Goal: Transaction & Acquisition: Purchase product/service

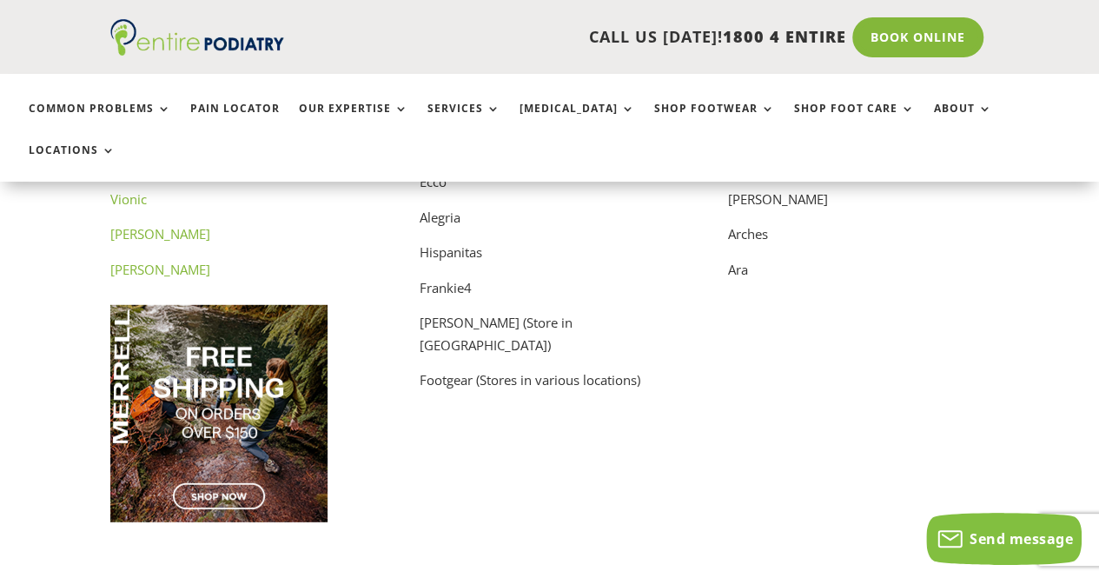
scroll to position [8901, 0]
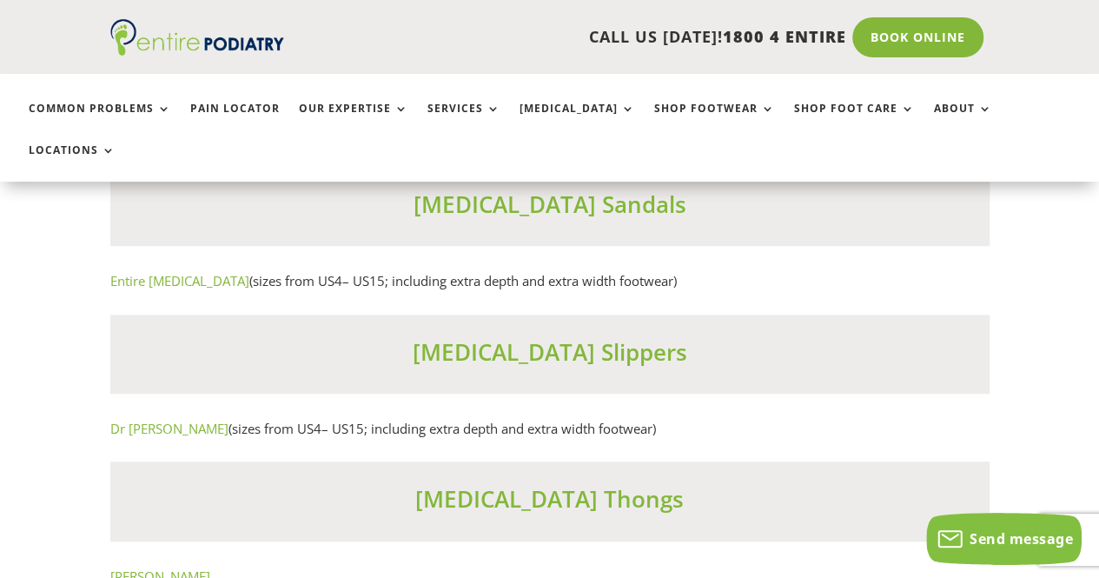
scroll to position [10435, 0]
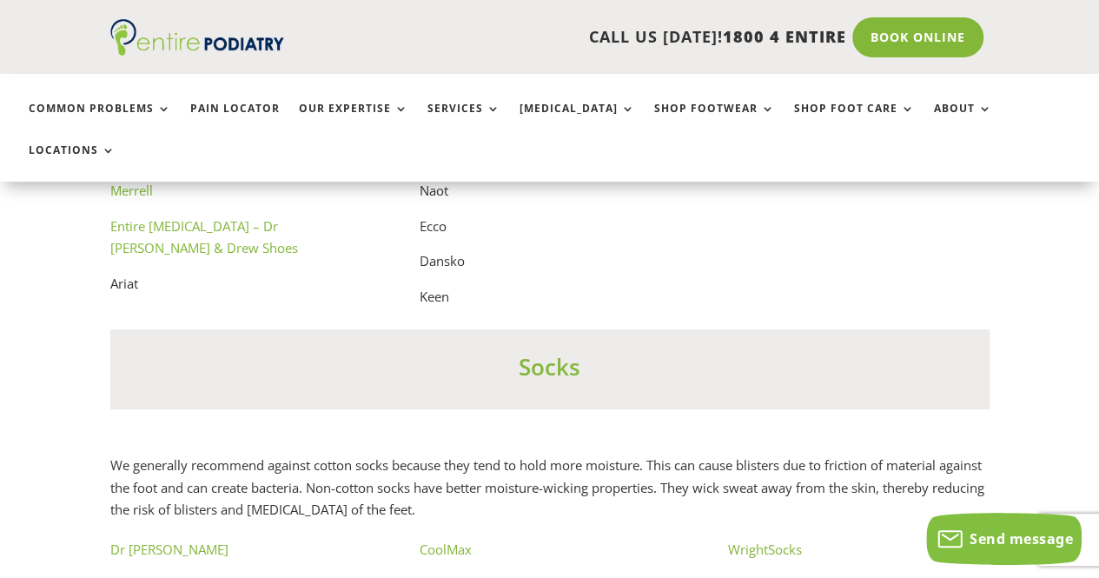
scroll to position [9734, 0]
click at [714, 113] on link "Shop Footwear" at bounding box center [714, 120] width 121 height 37
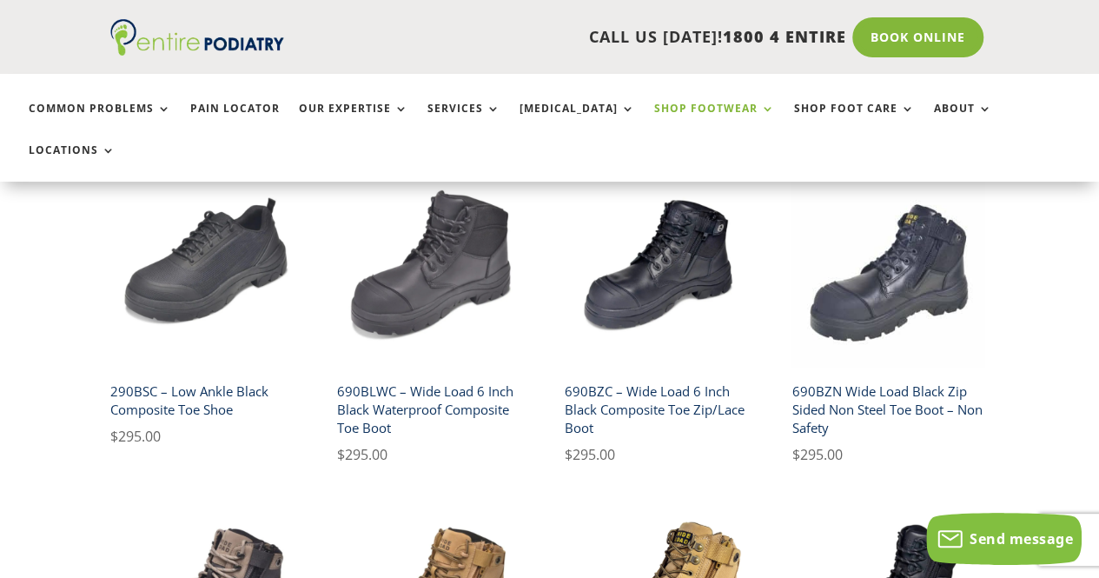
scroll to position [504, 0]
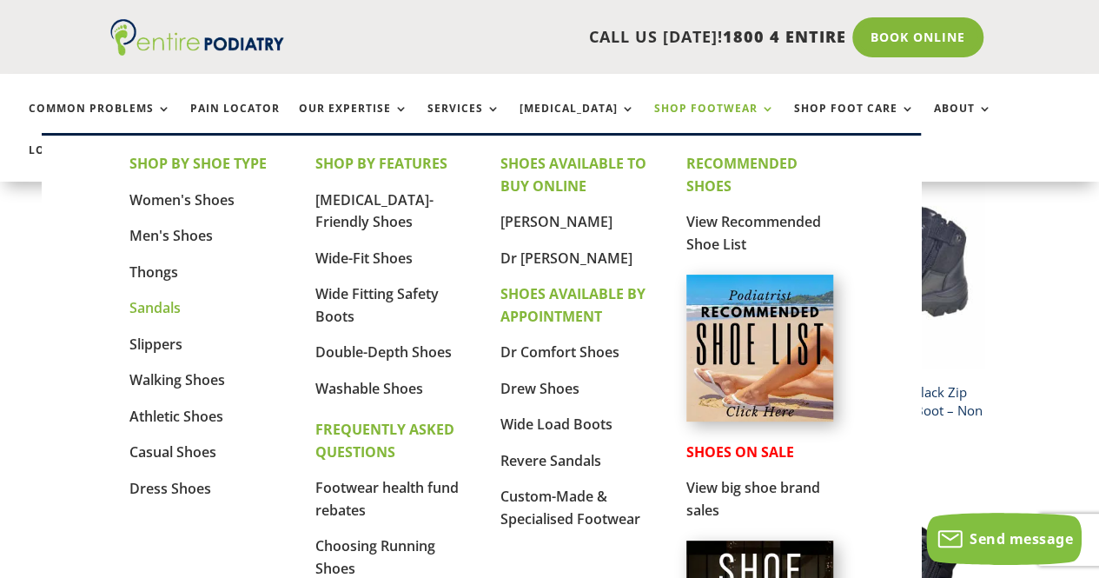
click at [143, 310] on link "Sandals" at bounding box center [154, 307] width 51 height 19
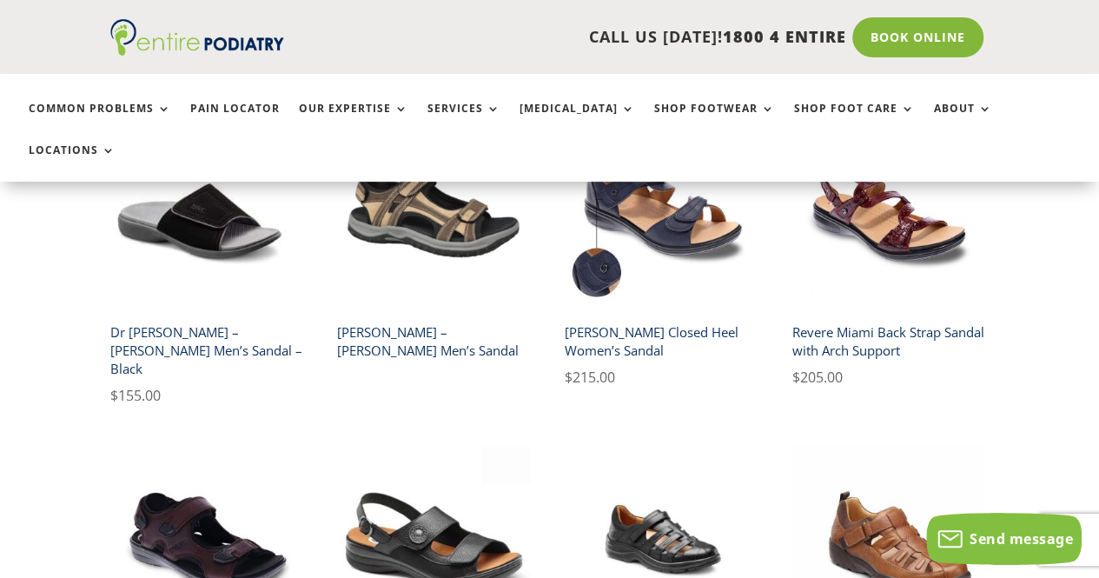
scroll to position [581, 0]
